Goal: Information Seeking & Learning: Learn about a topic

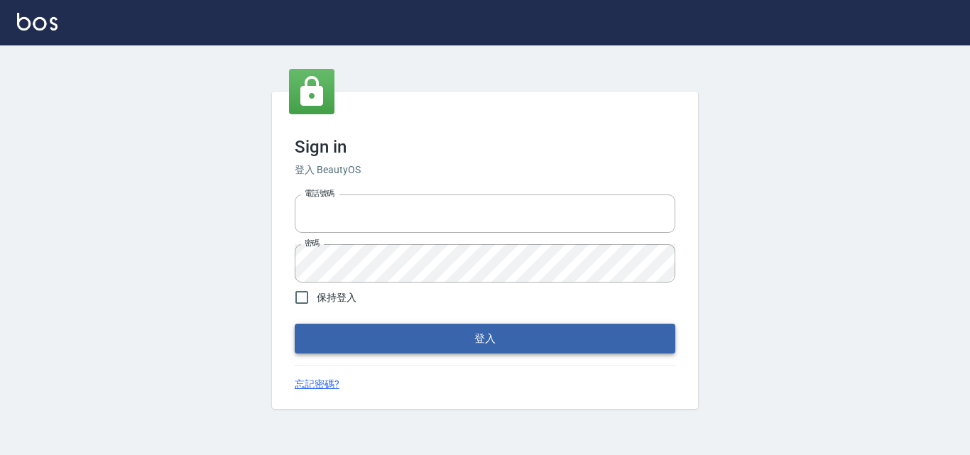
type input "0422211177"
click at [443, 347] on button "登入" at bounding box center [485, 339] width 381 height 30
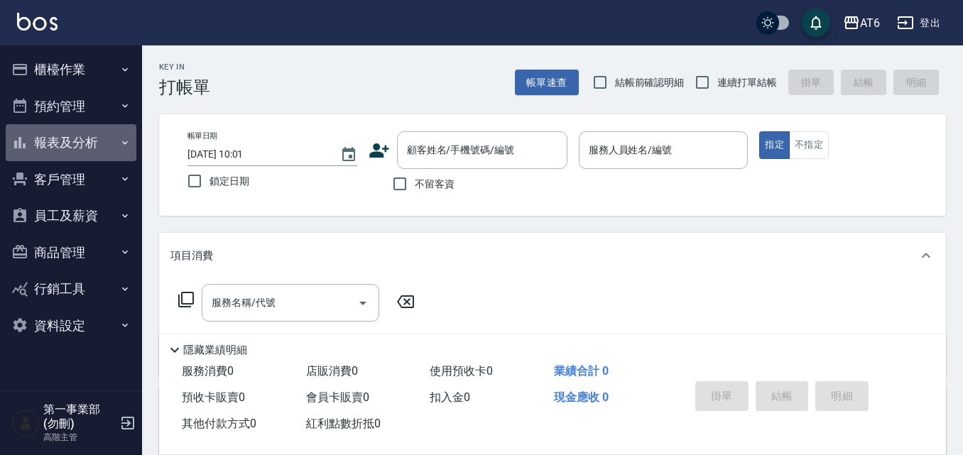
click at [92, 146] on button "報表及分析" at bounding box center [71, 142] width 131 height 37
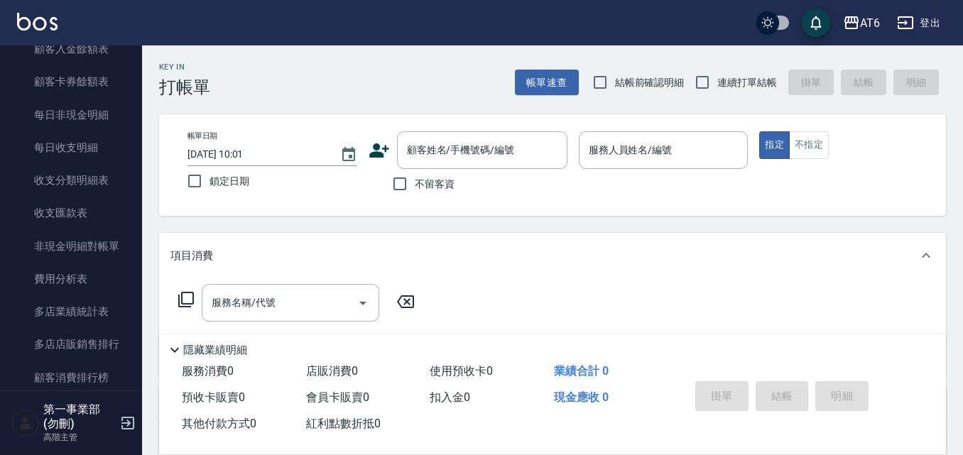
scroll to position [1208, 0]
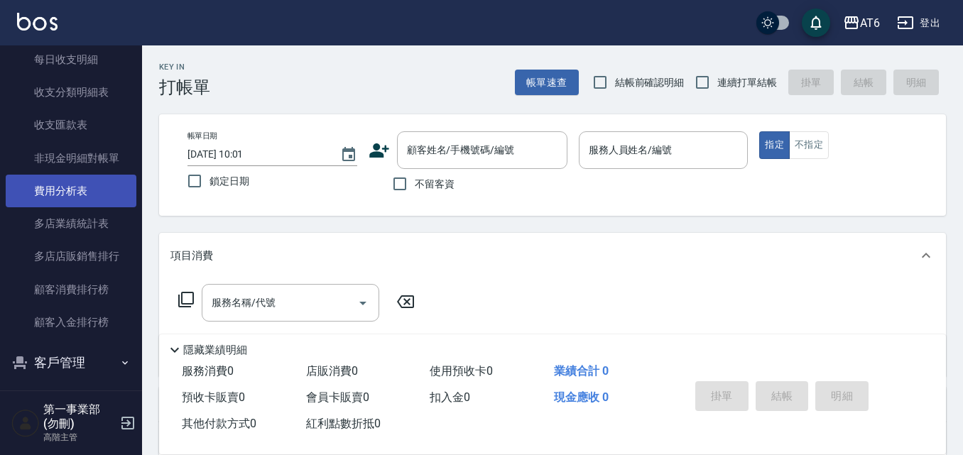
click at [100, 197] on link "費用分析表" at bounding box center [71, 191] width 131 height 33
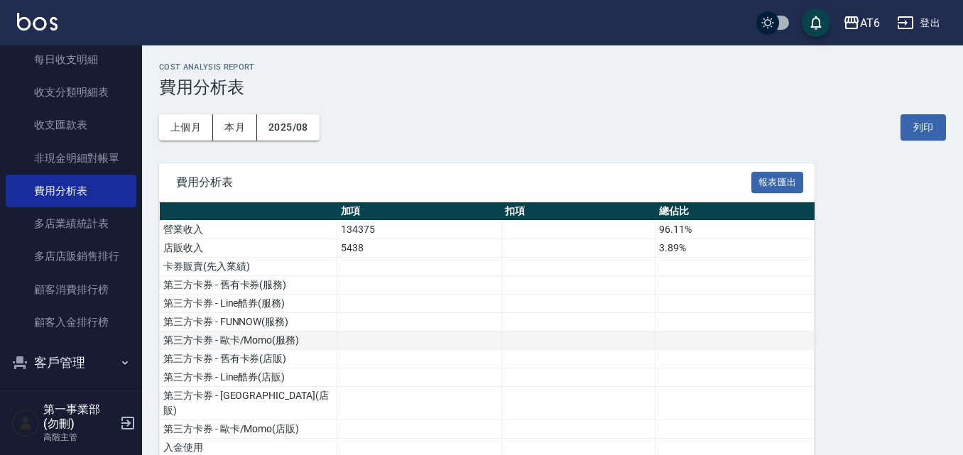
click at [228, 339] on td "第三方卡券 - 歐卡/Momo(服務)" at bounding box center [249, 341] width 178 height 18
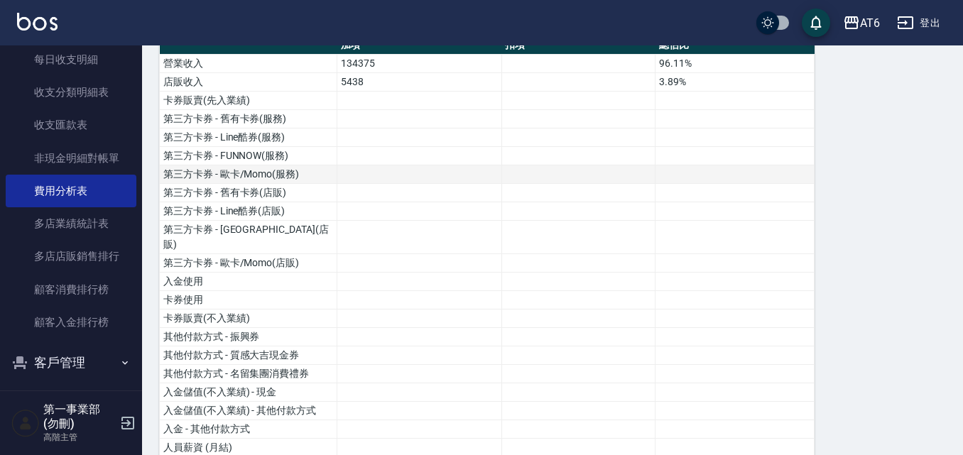
scroll to position [142, 0]
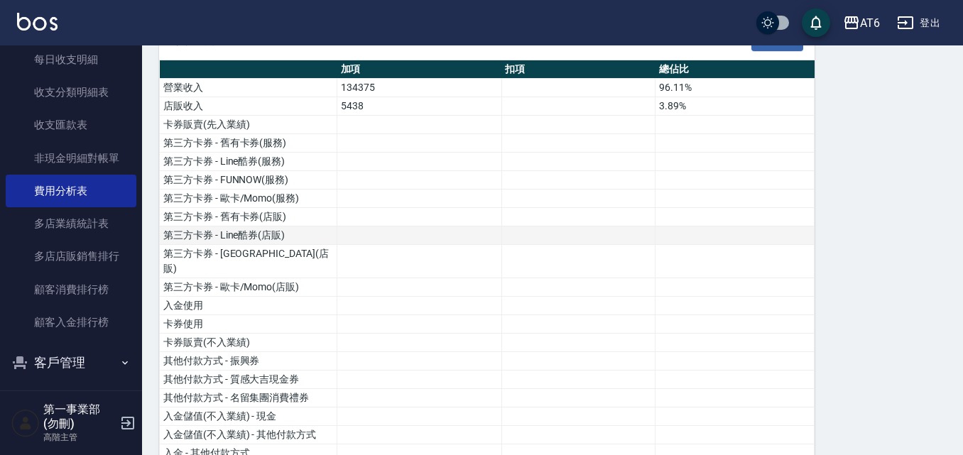
drag, startPoint x: 583, startPoint y: 233, endPoint x: 577, endPoint y: 242, distance: 11.2
click at [583, 233] on td at bounding box center [578, 236] width 153 height 18
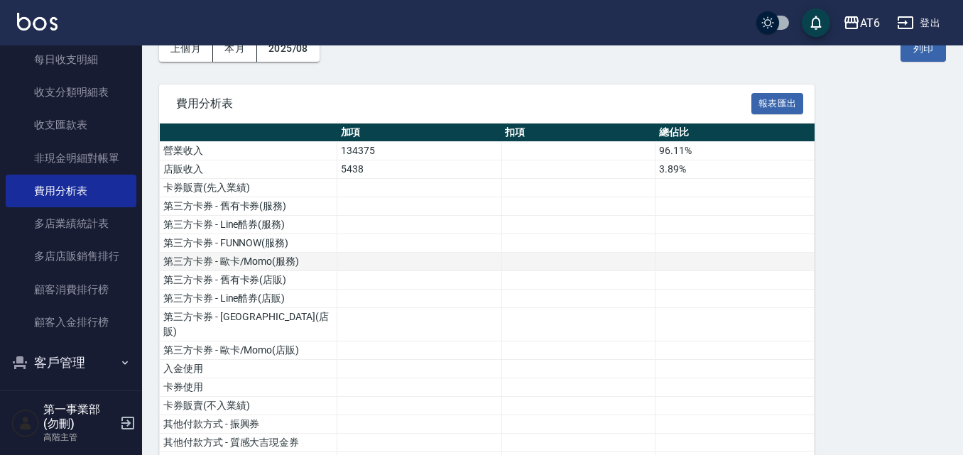
scroll to position [0, 0]
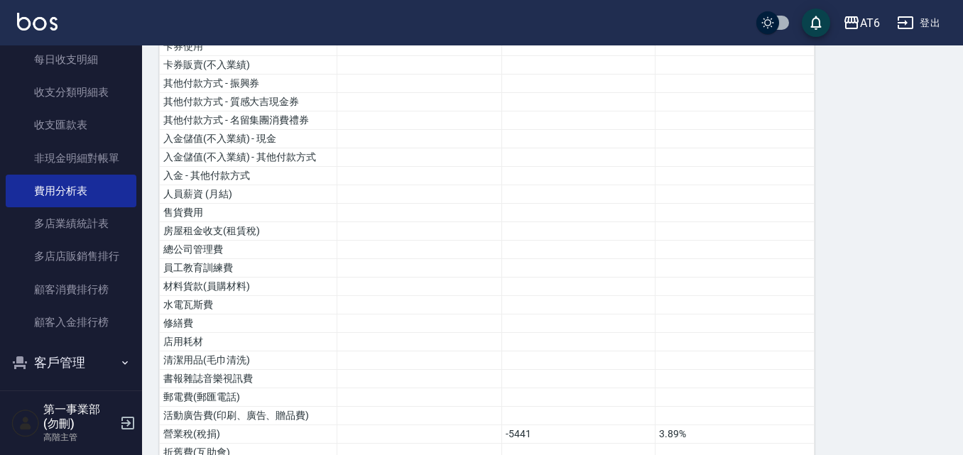
click at [664, 202] on tbody "營業收入 134375 96.11% 店販收入 5438 3.89% 卡券販賣(先入業績) 第三方卡券 - 舊有卡券(服務) 第三方卡券 - Line酷券(服…" at bounding box center [487, 344] width 655 height 1086
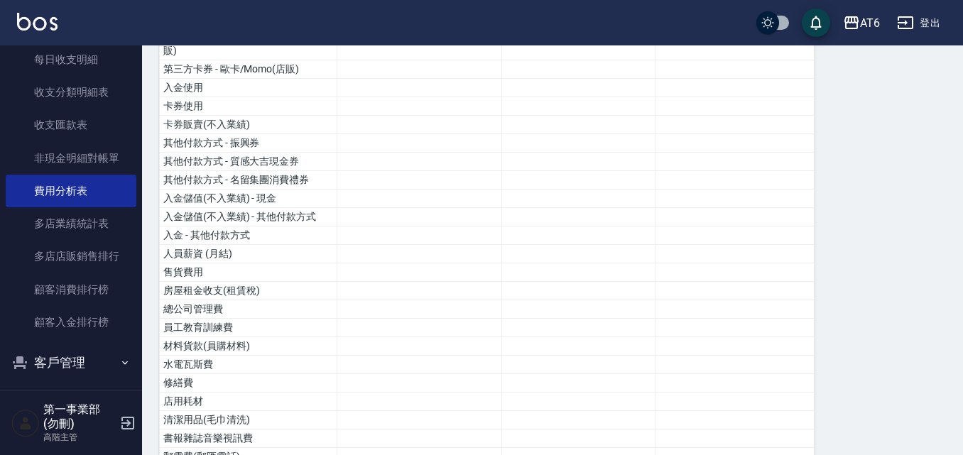
drag, startPoint x: 664, startPoint y: 202, endPoint x: 651, endPoint y: 420, distance: 218.5
click at [651, 397] on tbody "營業收入 134375 96.11% 店販收入 5438 3.89% 卡券販賣(先入業績) 第三方卡券 - 舊有卡券(服務) 第三方卡券 - Line酷券(服…" at bounding box center [487, 404] width 655 height 1086
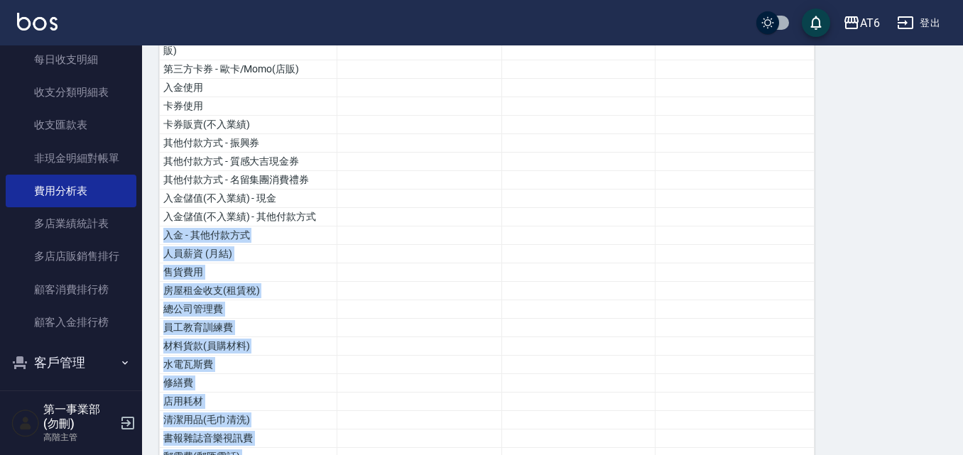
scroll to position [568, 0]
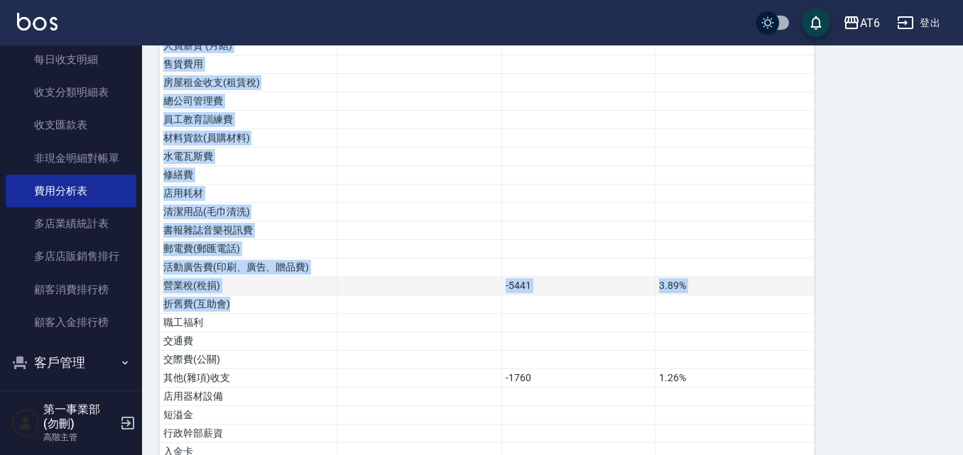
click at [625, 277] on td "-5441" at bounding box center [578, 286] width 153 height 18
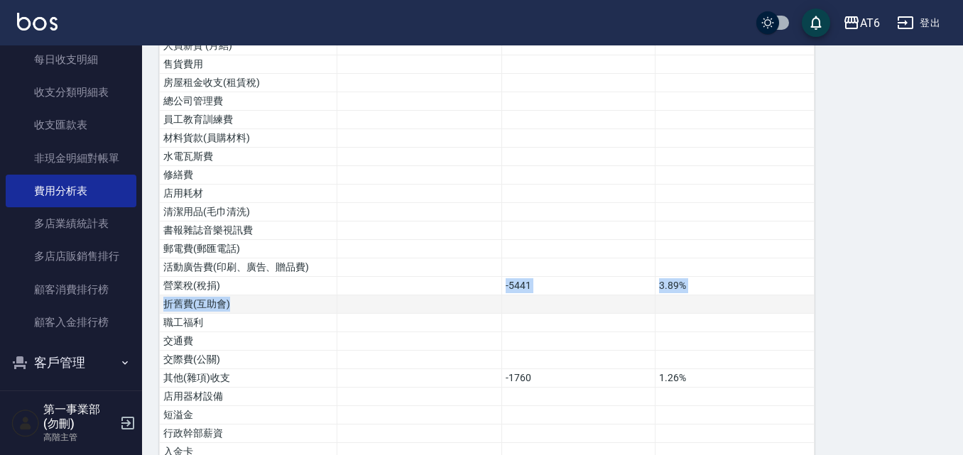
click at [364, 285] on tbody "營業收入 134375 96.11% 店販收入 5438 3.89% 卡券販賣(先入業績) 第三方卡券 - 舊有卡券(服務) 第三方卡券 - Line酷券(服…" at bounding box center [487, 196] width 655 height 1086
click at [712, 314] on td at bounding box center [735, 323] width 159 height 18
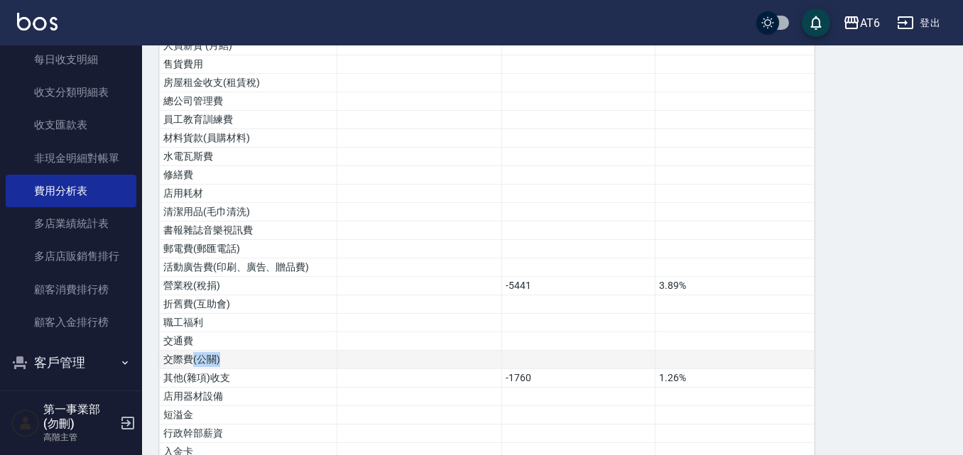
drag, startPoint x: 191, startPoint y: 346, endPoint x: 247, endPoint y: 347, distance: 55.4
click at [247, 351] on td "交際費(公關)" at bounding box center [249, 360] width 178 height 18
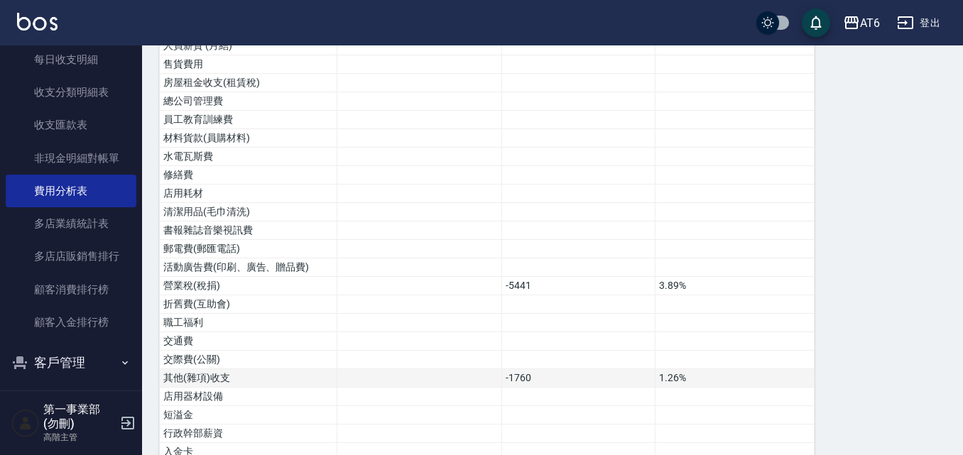
click at [303, 369] on td "其他(雜項)收支" at bounding box center [249, 378] width 178 height 18
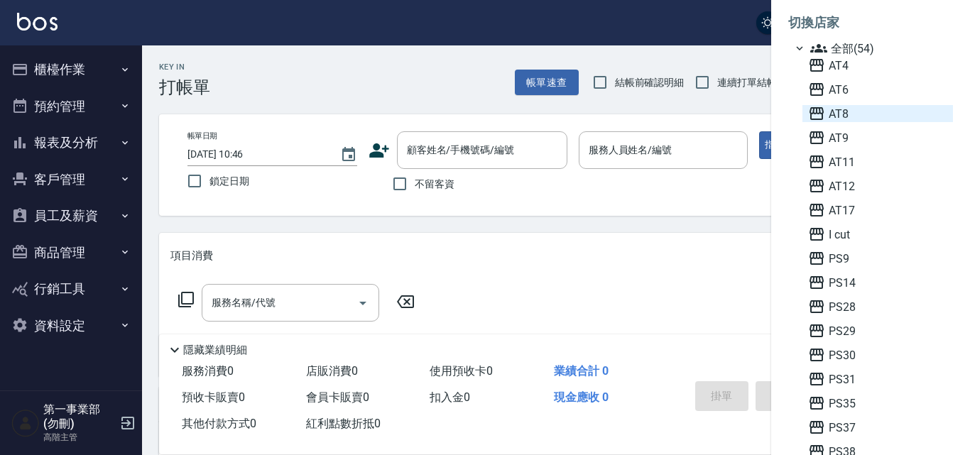
click at [840, 112] on span "AT8" at bounding box center [877, 113] width 139 height 17
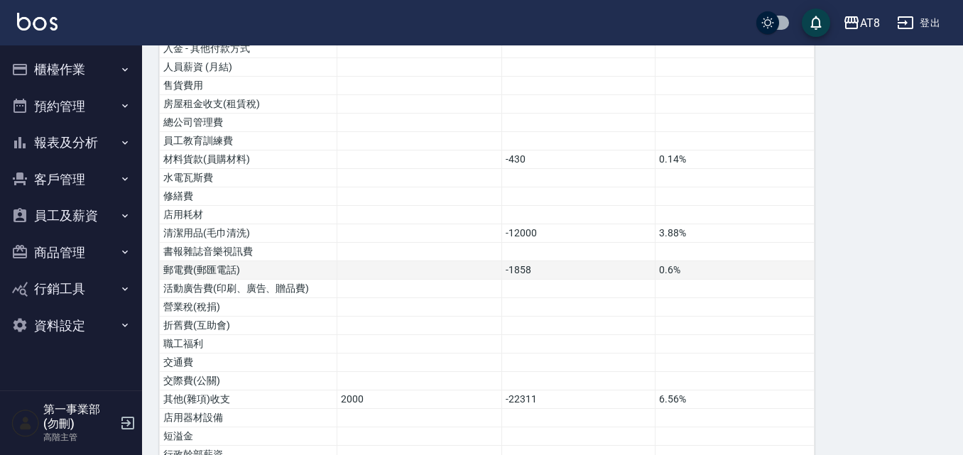
scroll to position [568, 0]
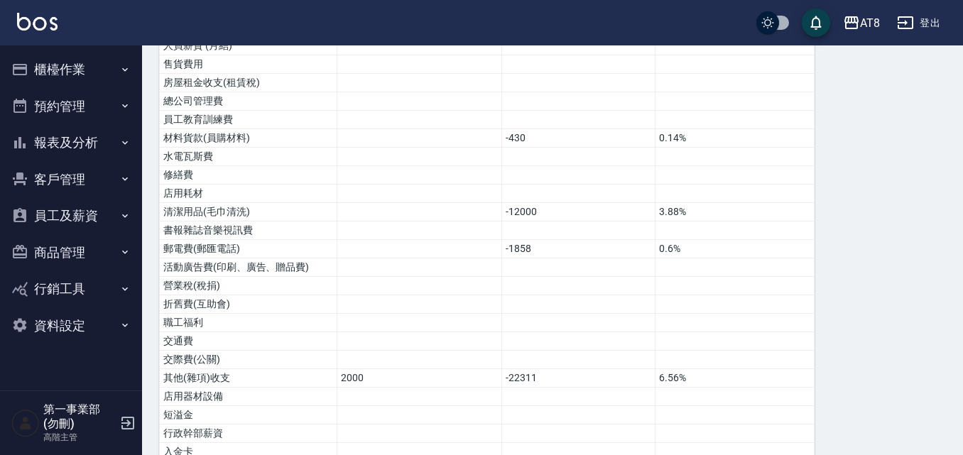
click at [84, 139] on button "報表及分析" at bounding box center [71, 142] width 131 height 37
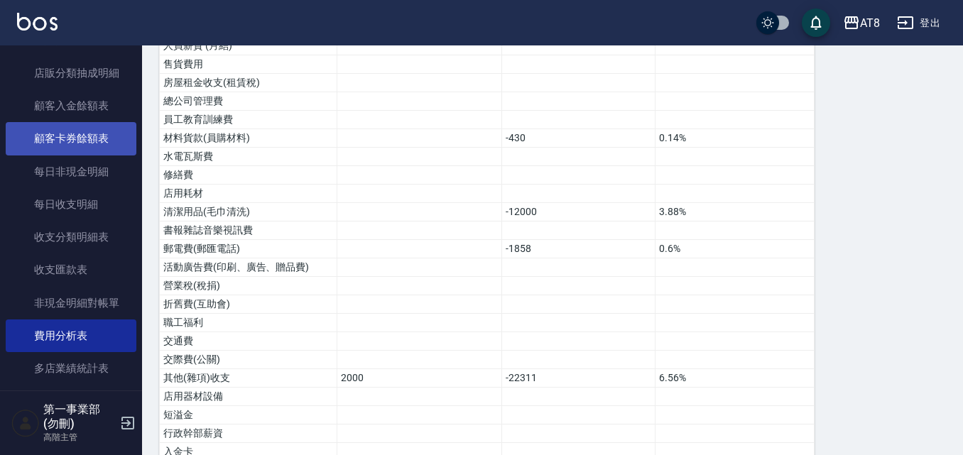
scroll to position [1066, 0]
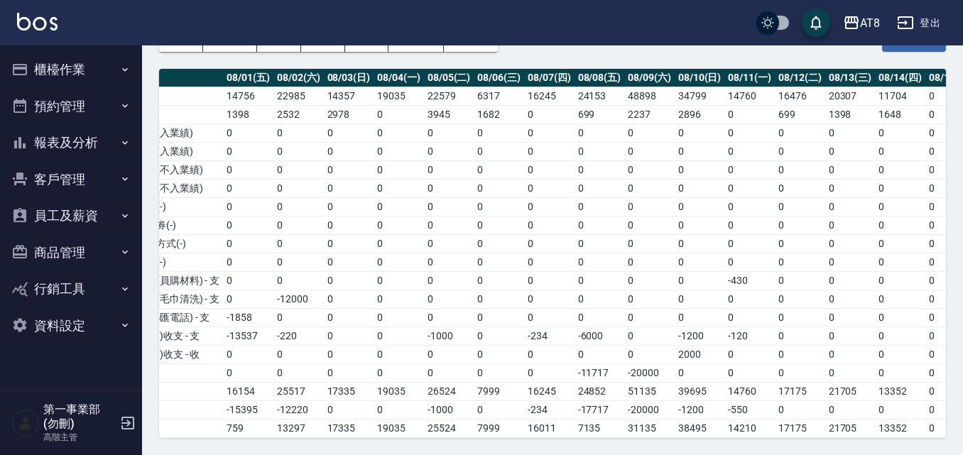
scroll to position [0, 47]
drag, startPoint x: 346, startPoint y: 424, endPoint x: 570, endPoint y: 421, distance: 223.8
click at [570, 421] on tr "結餘合計: 759 13297 17335 19035 25524 7999 16011 7135 31135 38495 14210 17175 21705…" at bounding box center [564, 428] width 904 height 18
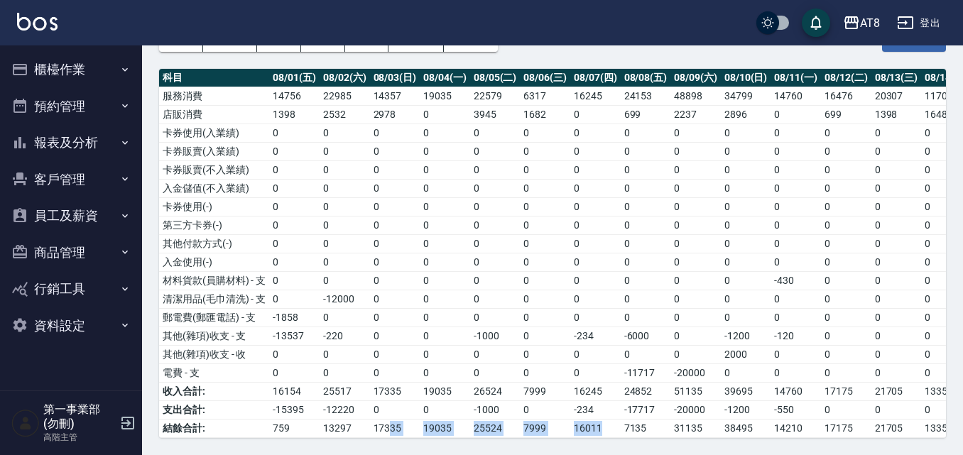
scroll to position [99, 0]
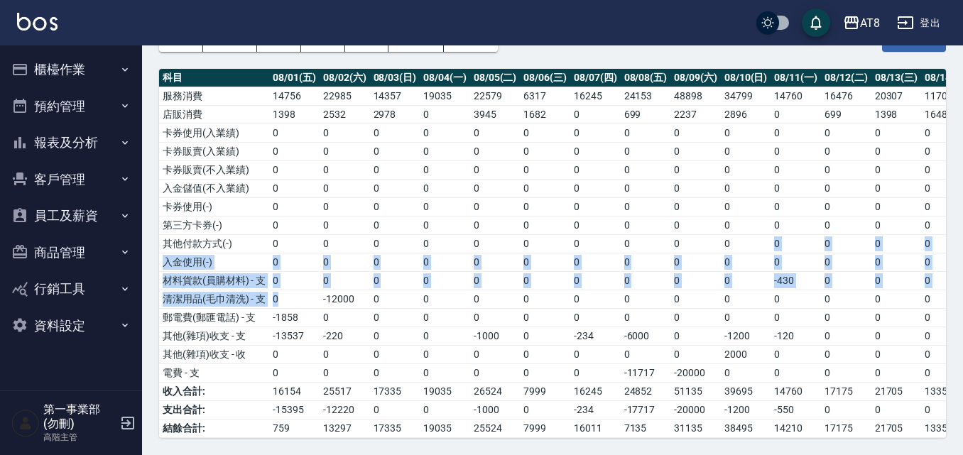
drag, startPoint x: 747, startPoint y: 231, endPoint x: 302, endPoint y: 291, distance: 448.8
click at [302, 291] on tbody "服務消費 14756 22985 14357 19035 22579 6317 16245 24153 48898 34799 14760 16476 203…" at bounding box center [611, 262] width 904 height 351
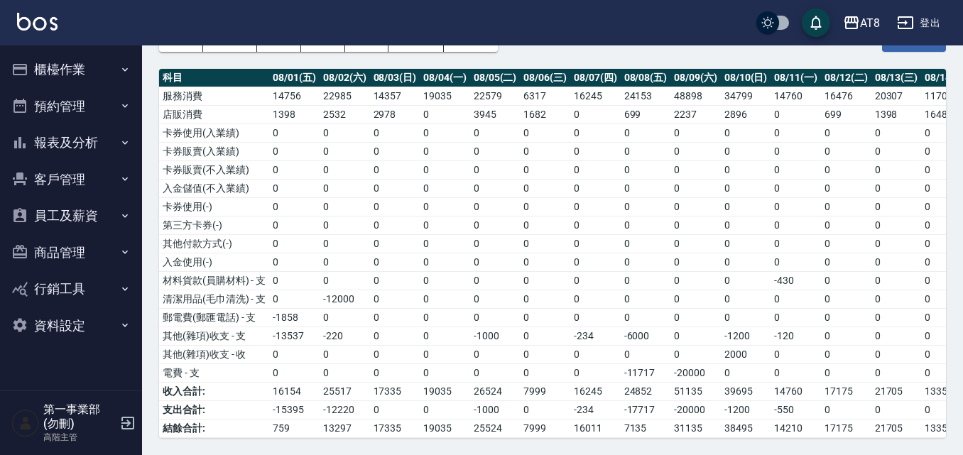
click at [313, 310] on td "-1858" at bounding box center [294, 317] width 50 height 18
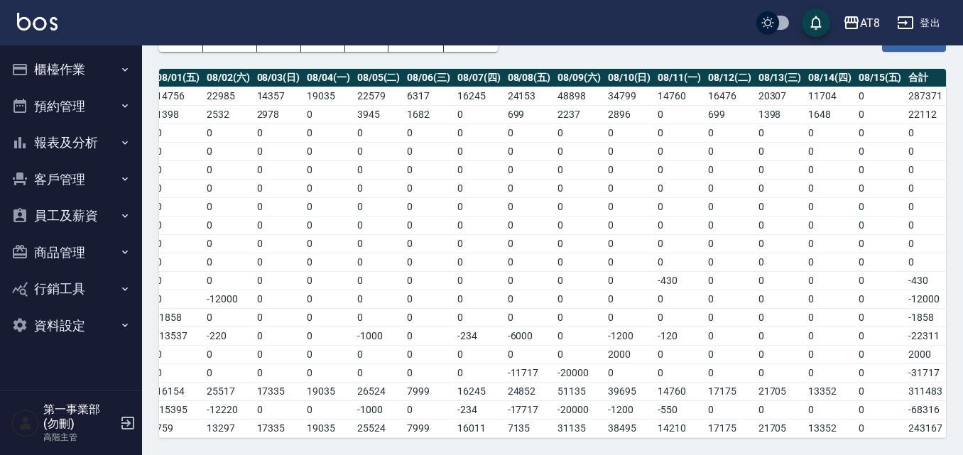
scroll to position [0, 0]
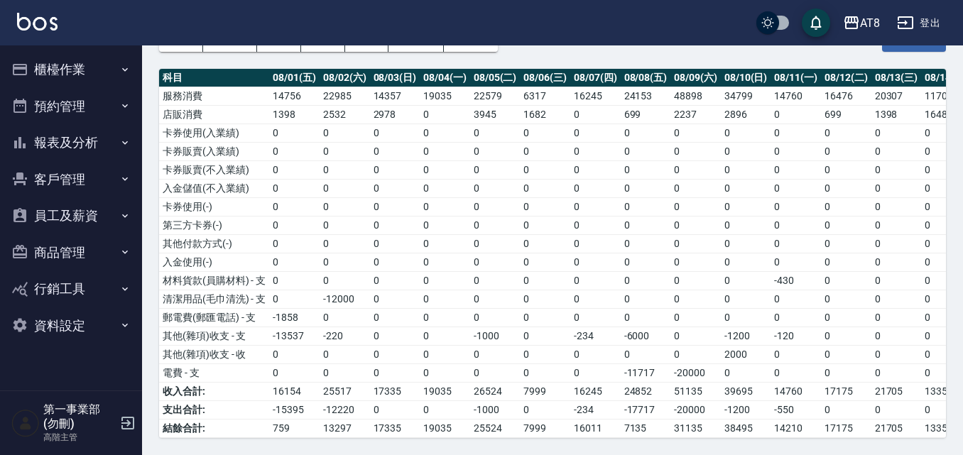
click at [764, 50] on div "本月 上個月 [DATE] [DATE] [DATE] [DATE] [DATE] 報表匯出" at bounding box center [552, 39] width 787 height 60
click at [884, 296] on td "0" at bounding box center [897, 299] width 50 height 18
drag, startPoint x: 15, startPoint y: 20, endPoint x: 107, endPoint y: 25, distance: 92.5
click at [107, 25] on div "AT8 登出" at bounding box center [481, 22] width 963 height 45
click at [180, 26] on div "AT8 登出" at bounding box center [481, 22] width 963 height 45
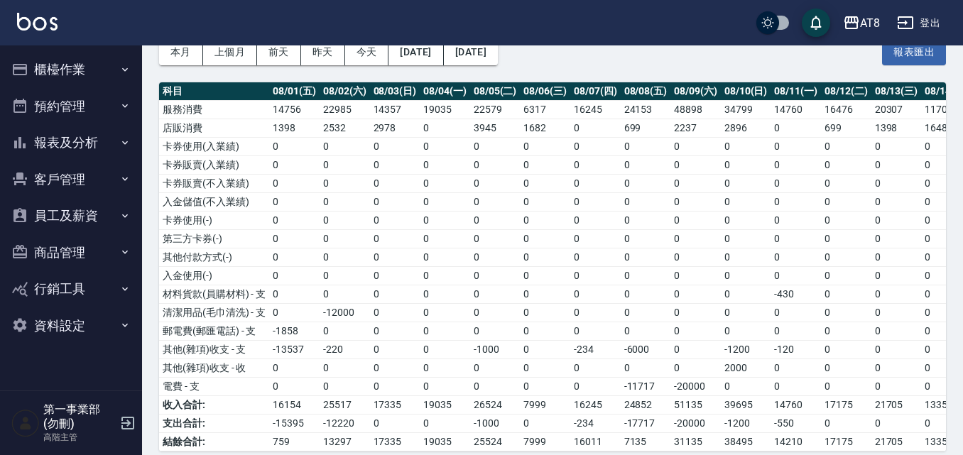
scroll to position [99, 0]
